Goal: Task Accomplishment & Management: Use online tool/utility

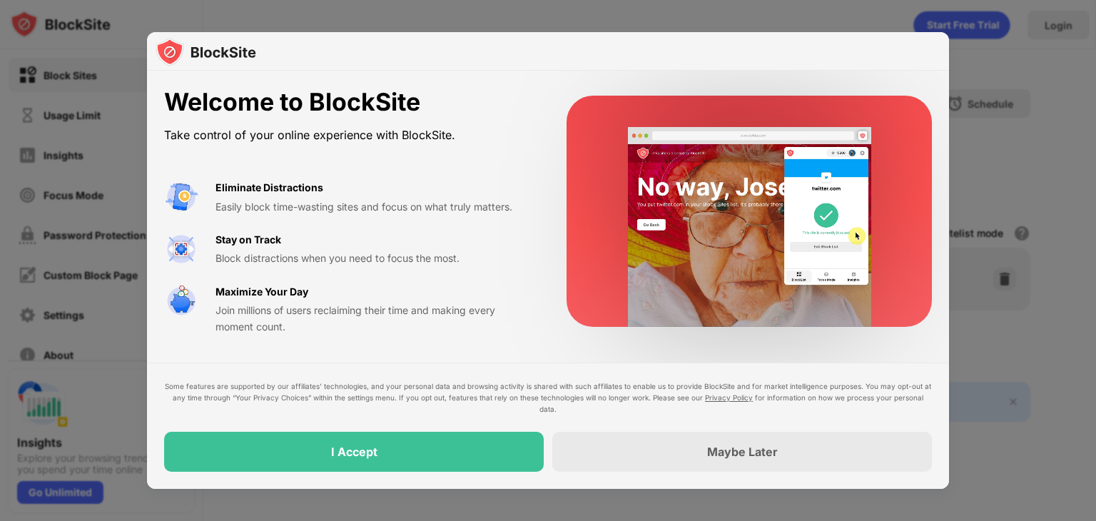
click at [457, 465] on div "I Accept" at bounding box center [354, 452] width 380 height 40
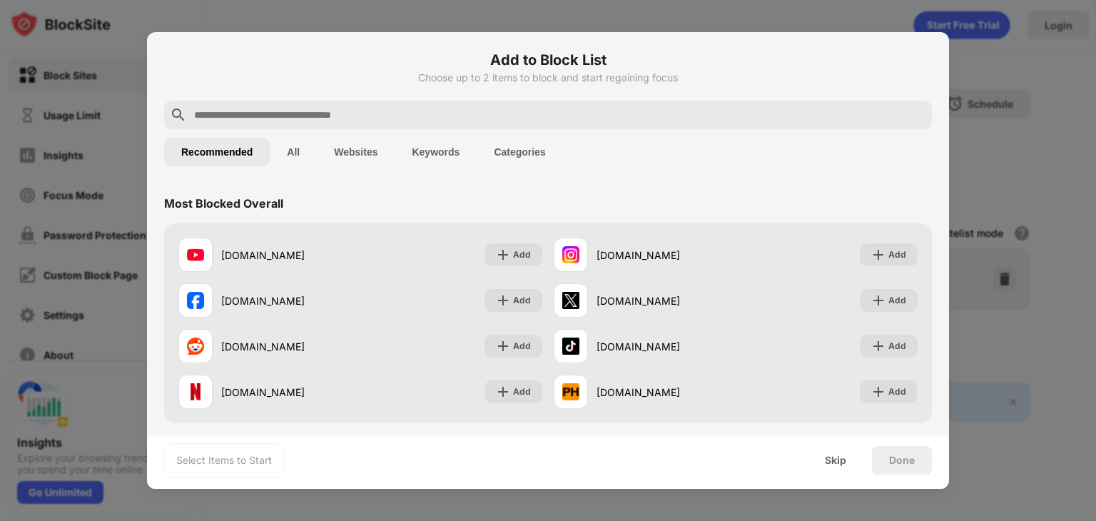
click at [450, 468] on div "Select Items to Start Skip Done" at bounding box center [548, 460] width 802 height 57
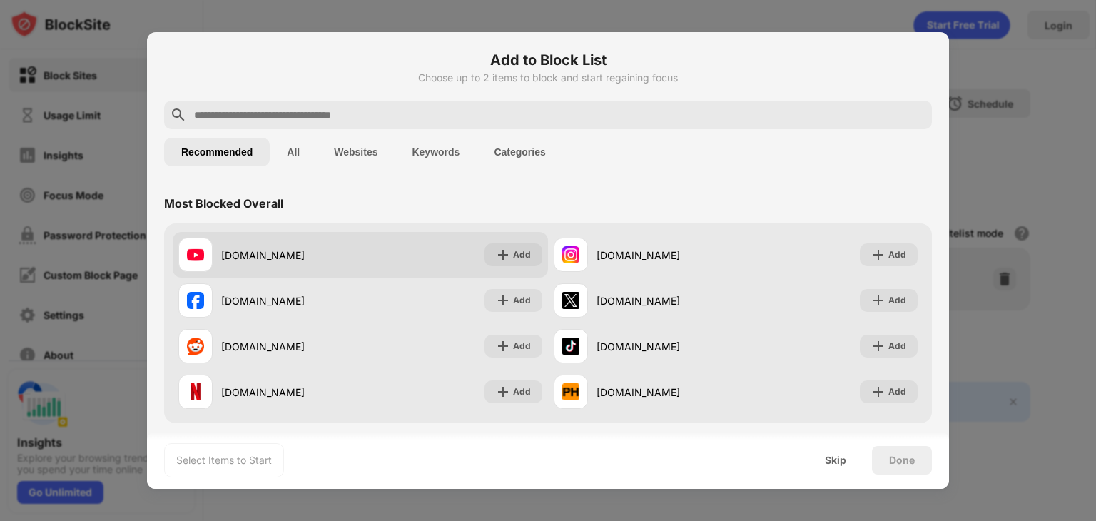
click at [513, 260] on div "Add" at bounding box center [522, 255] width 18 height 14
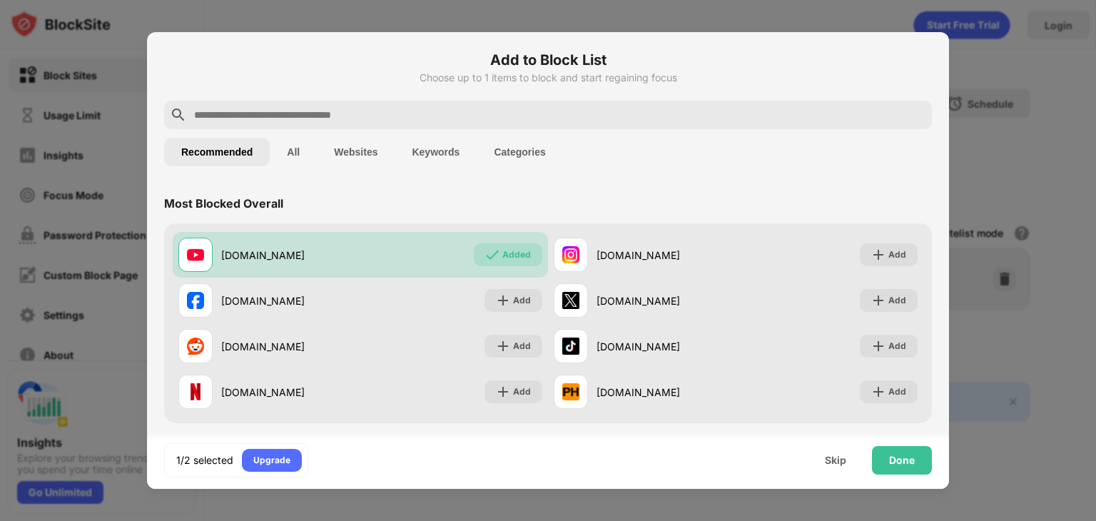
click at [888, 470] on div "Done" at bounding box center [902, 460] width 60 height 29
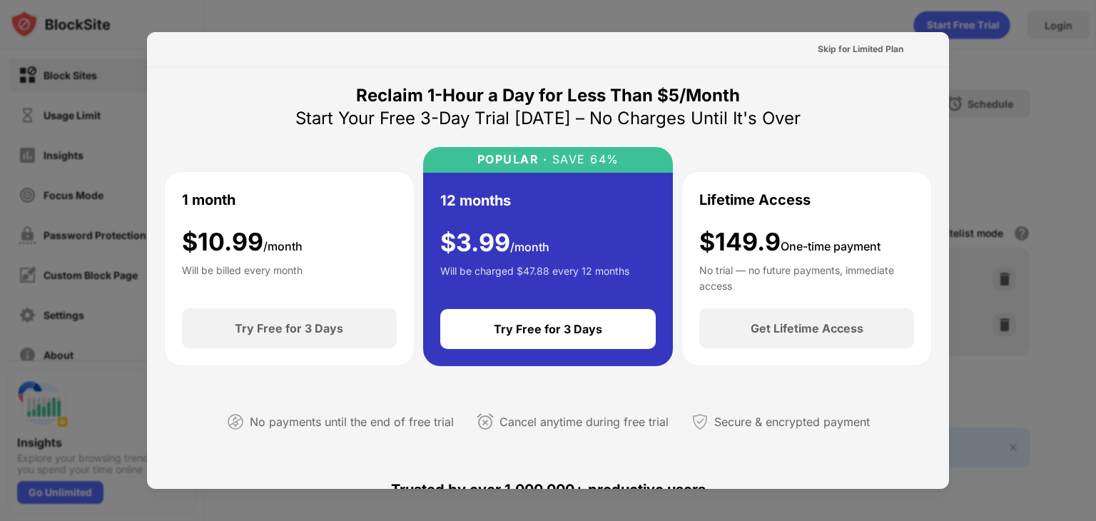
click at [870, 39] on div "Skip for Limited Plan" at bounding box center [860, 49] width 108 height 23
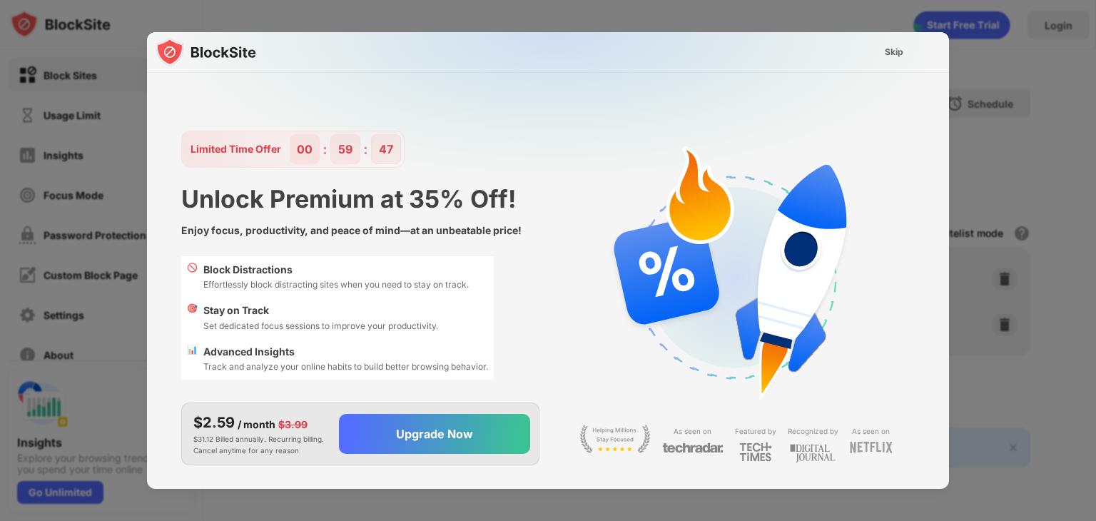
click at [888, 43] on div "Skip" at bounding box center [893, 52] width 41 height 23
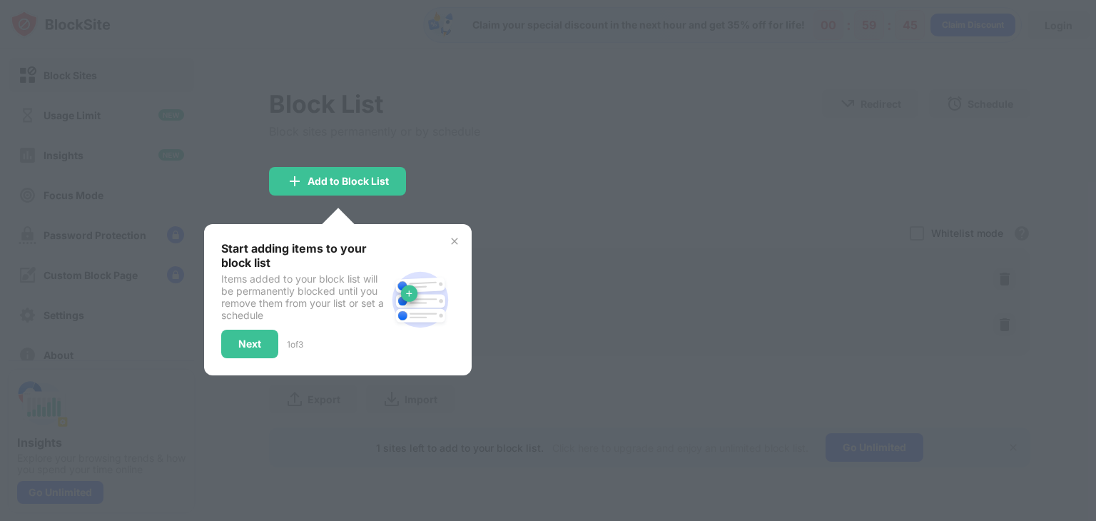
click at [453, 244] on img at bounding box center [454, 240] width 11 height 11
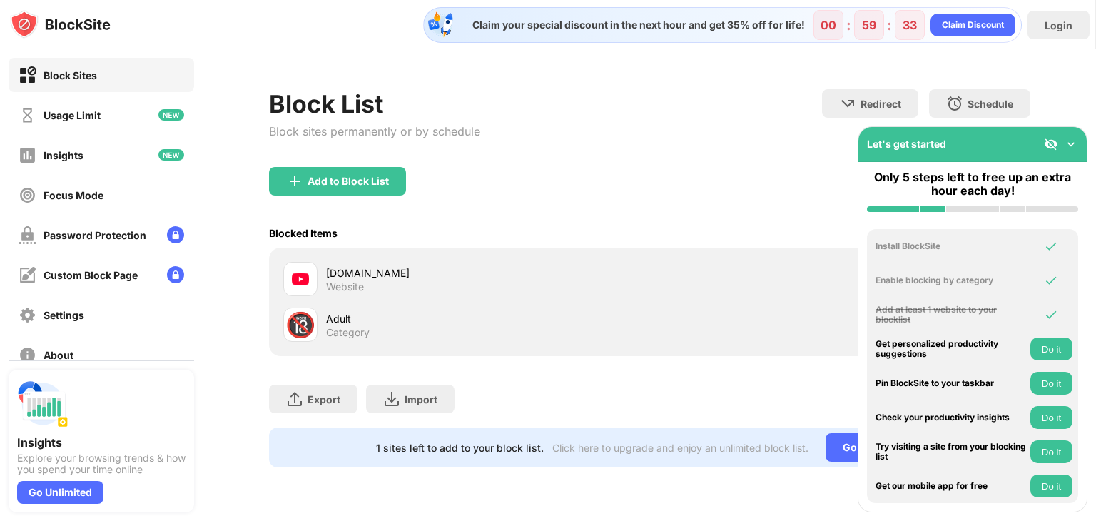
click at [1050, 141] on img at bounding box center [1051, 144] width 14 height 14
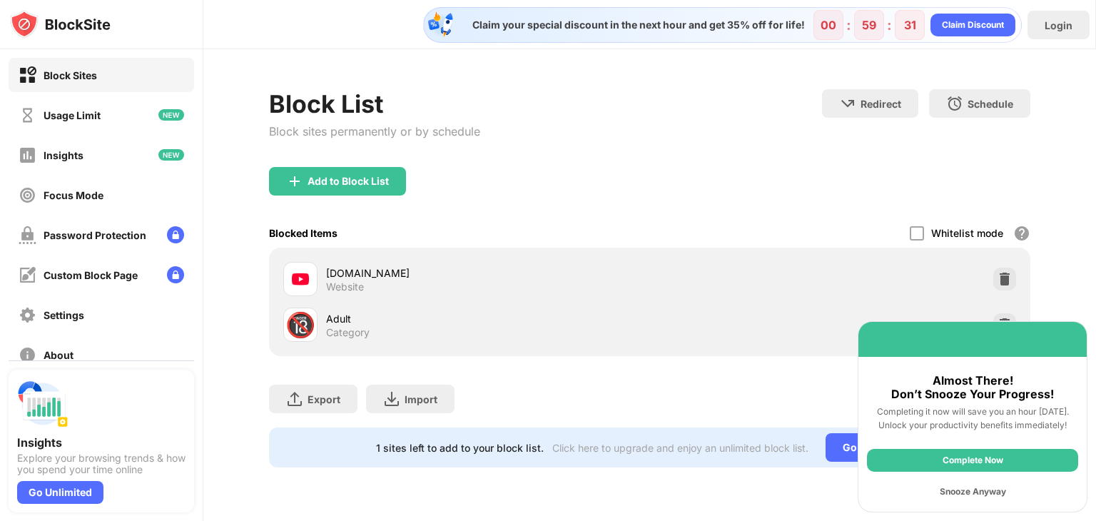
click at [958, 497] on div "Snooze Anyway" at bounding box center [972, 491] width 211 height 23
